Goal: Browse casually

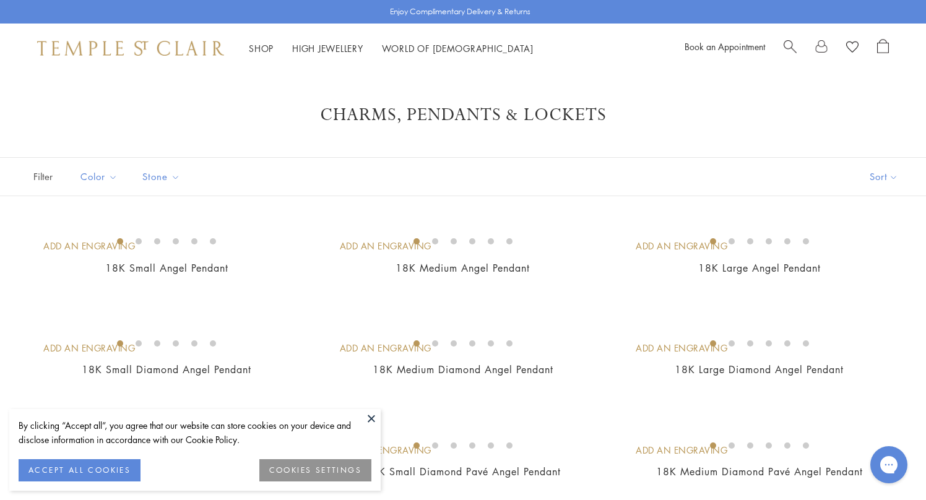
click at [101, 465] on button "ACCEPT ALL COOKIES" at bounding box center [80, 470] width 122 height 22
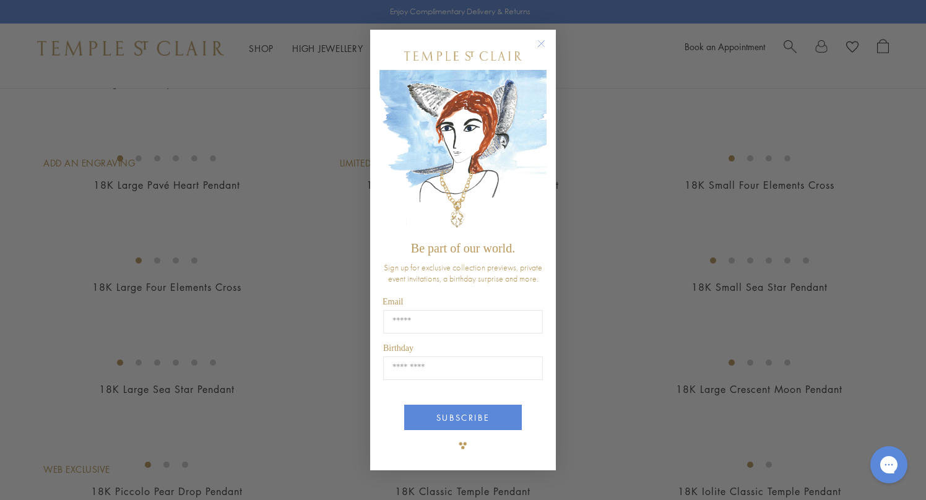
scroll to position [900, 0]
click at [541, 45] on circle "Close dialog" at bounding box center [541, 44] width 15 height 15
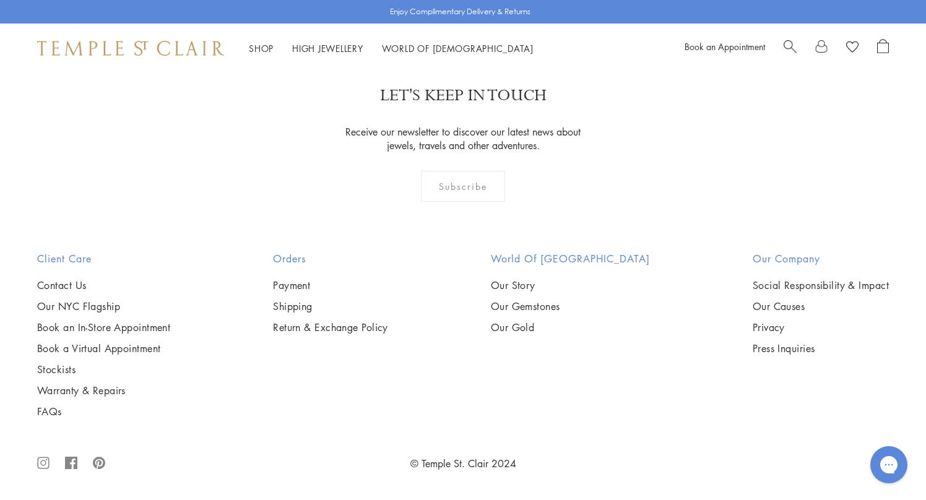
scroll to position [7755, 0]
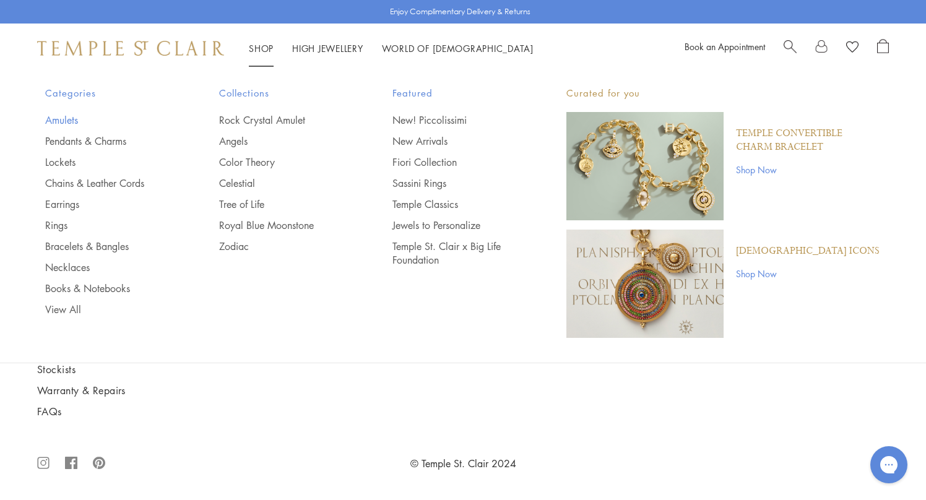
click at [63, 116] on link "Amulets" at bounding box center [107, 120] width 124 height 14
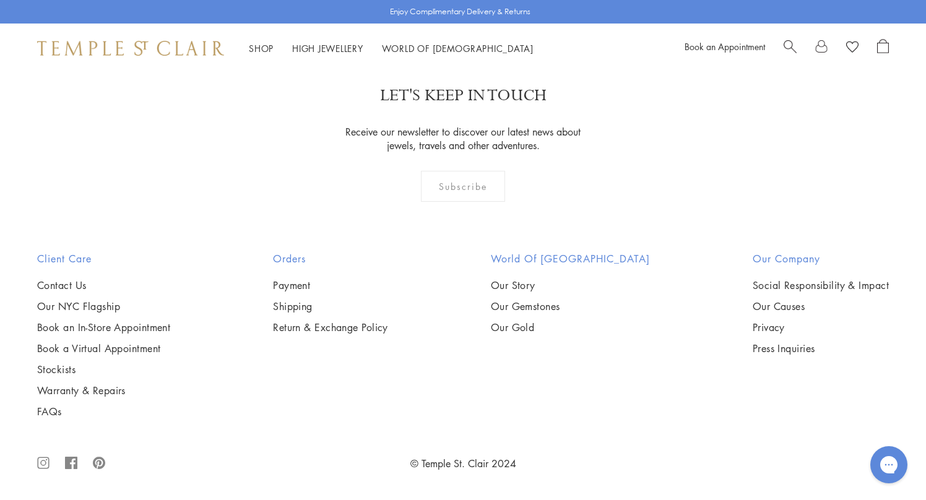
scroll to position [8175, 0]
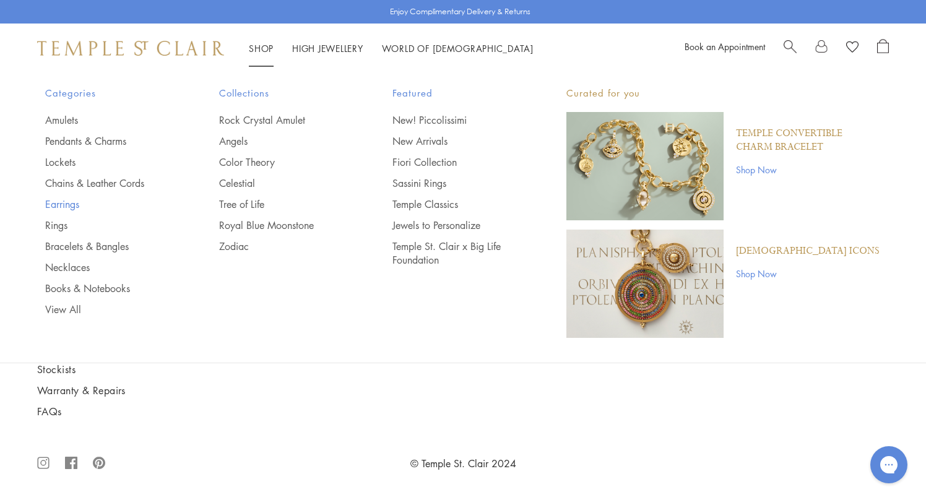
click at [61, 204] on link "Earrings" at bounding box center [107, 204] width 124 height 14
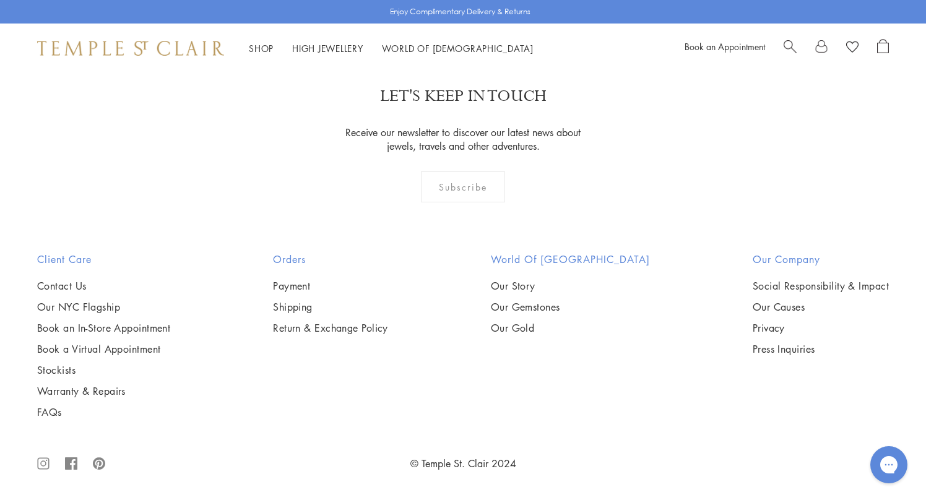
scroll to position [6129, 0]
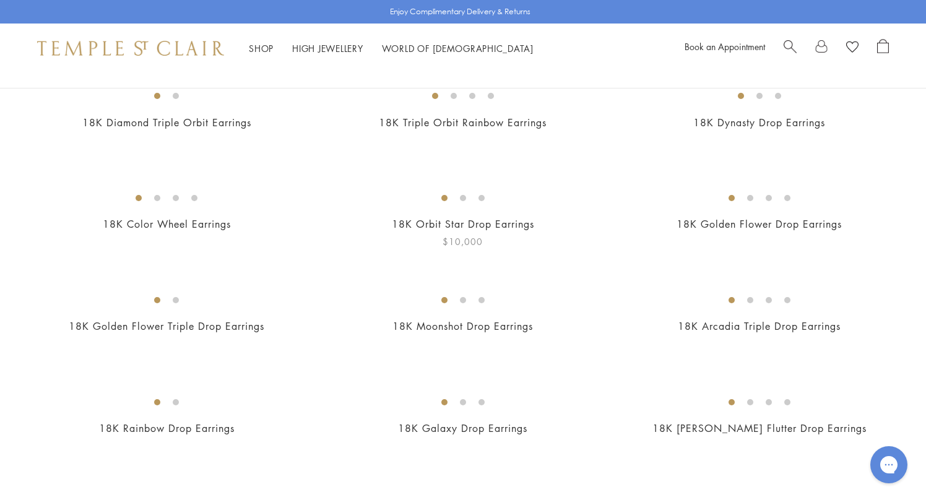
scroll to position [1, 0]
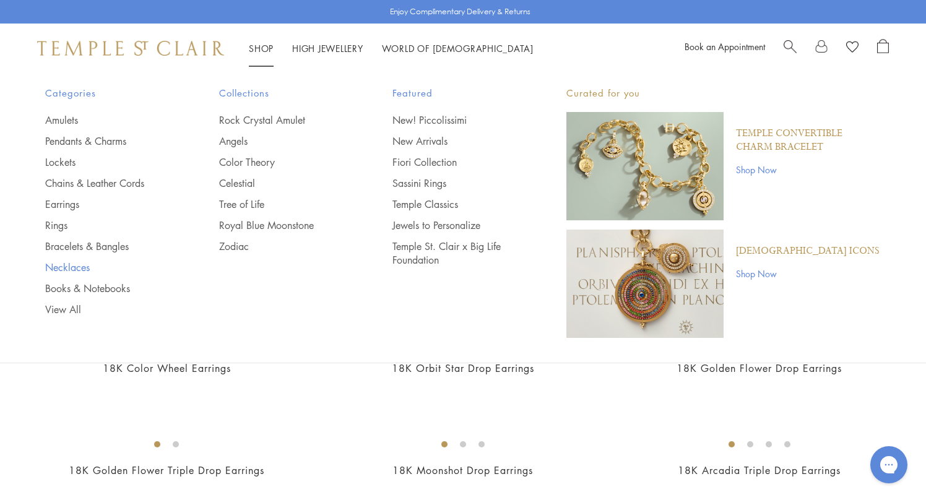
click at [69, 264] on link "Necklaces" at bounding box center [107, 267] width 124 height 14
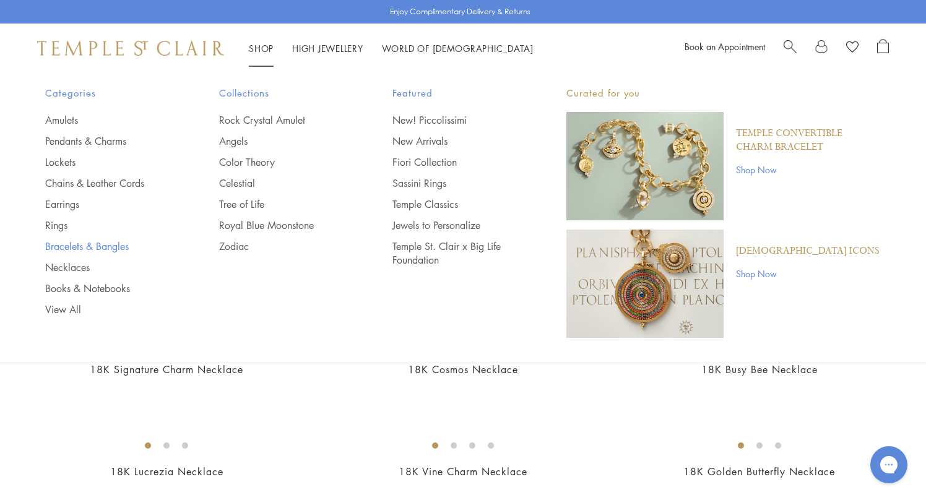
click at [114, 244] on link "Bracelets & Bangles" at bounding box center [107, 246] width 124 height 14
